Goal: Navigation & Orientation: Understand site structure

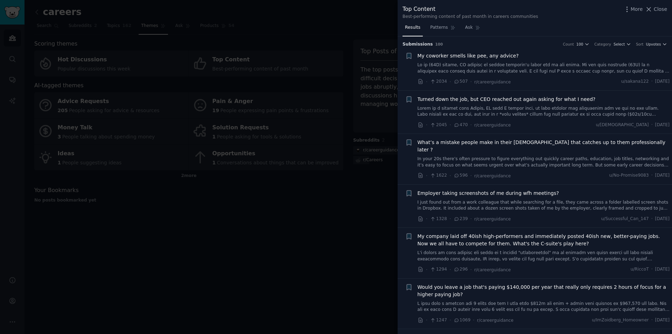
click at [315, 212] on div at bounding box center [336, 167] width 672 height 334
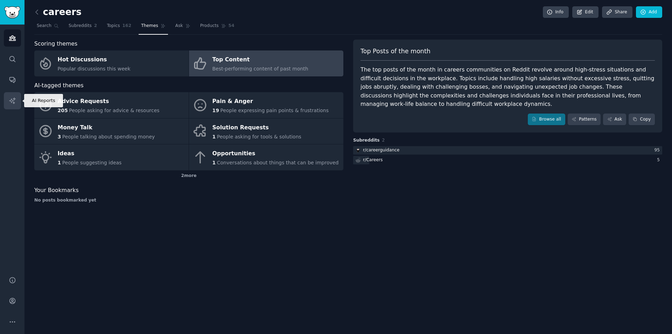
click at [13, 103] on icon "Sidebar" at bounding box center [12, 100] width 6 height 6
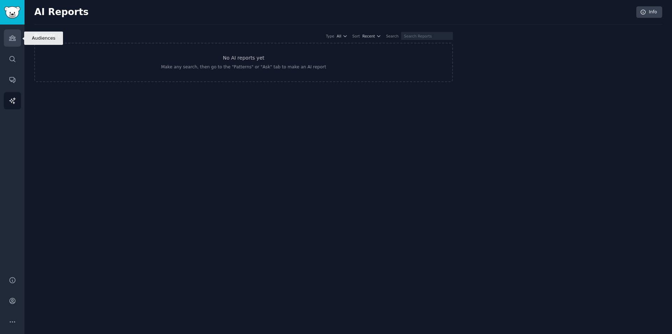
click at [13, 36] on icon "Sidebar" at bounding box center [12, 38] width 6 height 5
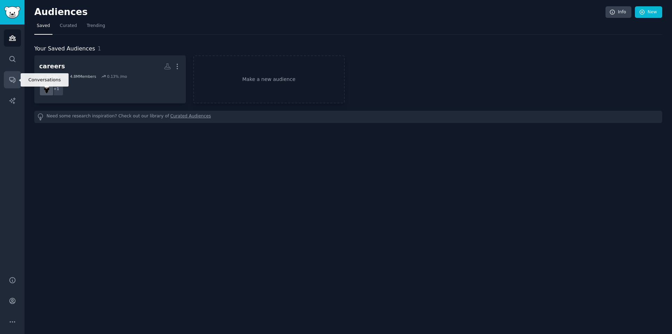
click at [9, 79] on icon "Sidebar" at bounding box center [12, 79] width 7 height 7
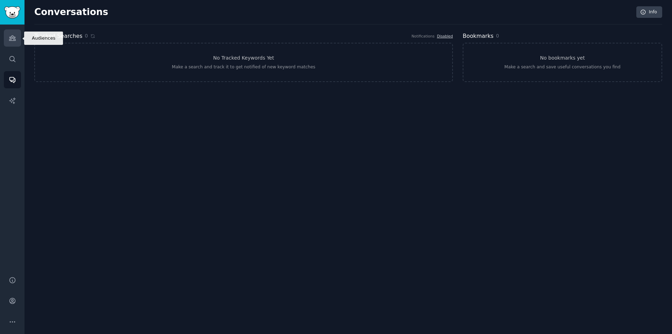
click at [16, 38] on icon "Sidebar" at bounding box center [12, 37] width 7 height 7
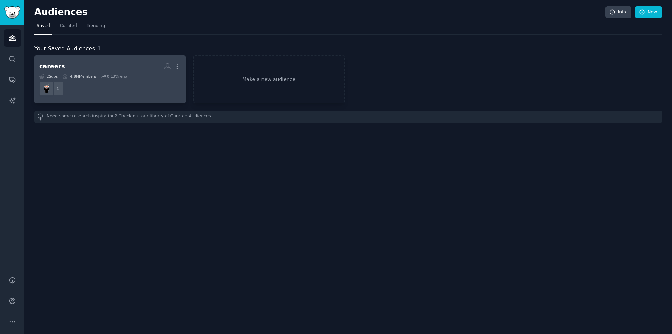
click at [126, 79] on dd "+ 1" at bounding box center [110, 89] width 142 height 20
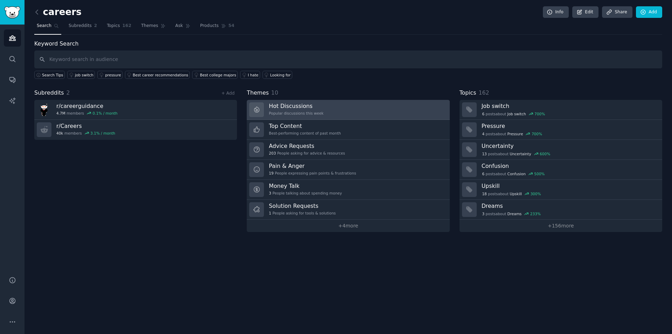
click at [276, 112] on div "Popular discussions this week" at bounding box center [296, 113] width 55 height 5
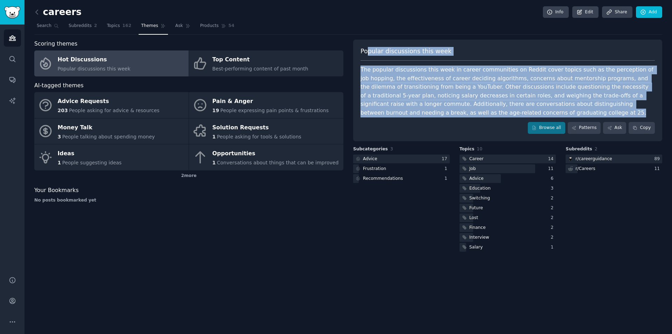
drag, startPoint x: 366, startPoint y: 48, endPoint x: 490, endPoint y: 117, distance: 142.6
click at [490, 117] on div "Popular discussions this week The popular discussions this week in career commu…" at bounding box center [507, 91] width 309 height 102
click at [466, 105] on div "The popular discussions this week in career communities on Reddit cover topics …" at bounding box center [508, 90] width 294 height 51
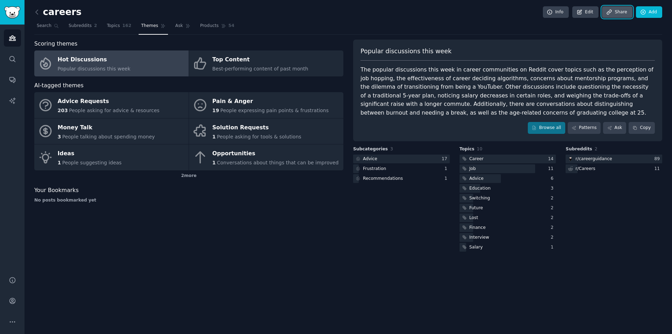
click at [611, 8] on link "Share" at bounding box center [617, 12] width 30 height 12
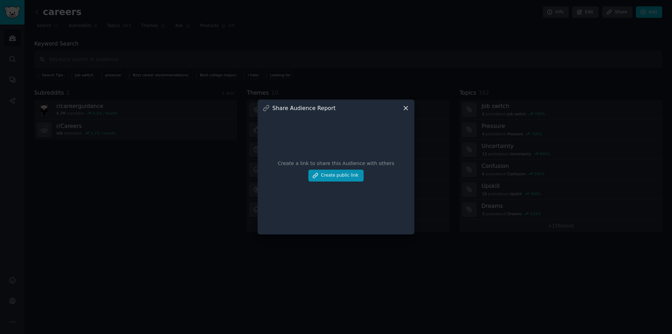
click at [406, 108] on icon at bounding box center [406, 108] width 4 height 4
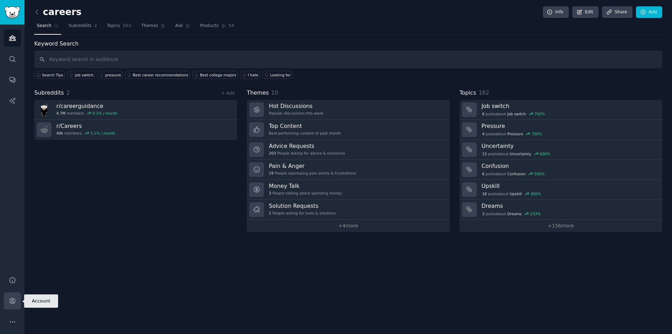
click at [14, 304] on link "Account" at bounding box center [12, 300] width 17 height 17
